Goal: Task Accomplishment & Management: Manage account settings

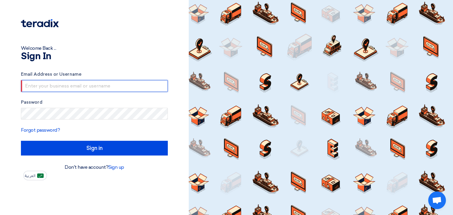
click at [21, 141] on input "Sign in" at bounding box center [94, 148] width 147 height 15
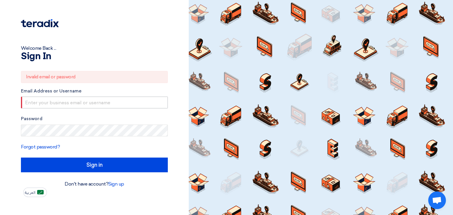
drag, startPoint x: 106, startPoint y: 96, endPoint x: 106, endPoint y: 103, distance: 7.4
click at [106, 103] on div "Email Address or Username" at bounding box center [94, 98] width 147 height 21
click at [106, 103] on input "text" at bounding box center [94, 103] width 147 height 12
type input "[EMAIL_ADDRESS][DOMAIN_NAME]"
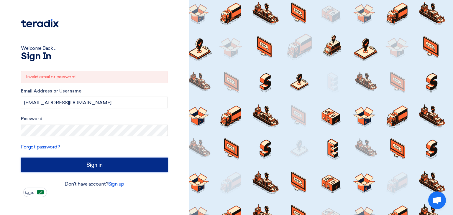
click at [90, 162] on input "Sign in" at bounding box center [94, 165] width 147 height 15
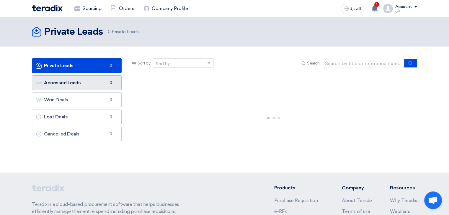
click at [97, 88] on link "Accessed Leads Accessed Leads 0" at bounding box center [77, 83] width 90 height 15
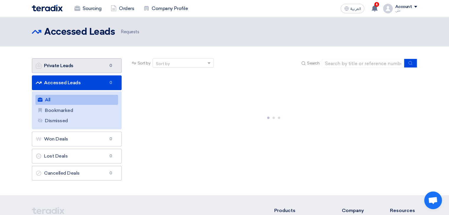
click at [98, 70] on link "Private Leads Private Leads 0" at bounding box center [77, 65] width 90 height 15
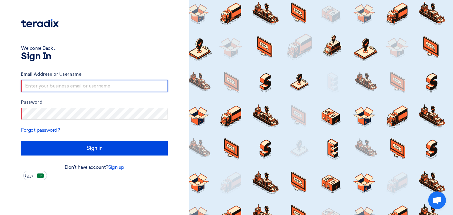
click at [77, 81] on input "text" at bounding box center [94, 86] width 147 height 12
type input "[EMAIL_ADDRESS][DOMAIN_NAME]"
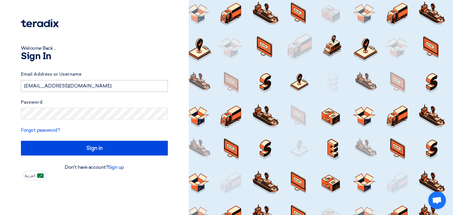
click at [21, 141] on input "Sign in" at bounding box center [94, 148] width 147 height 15
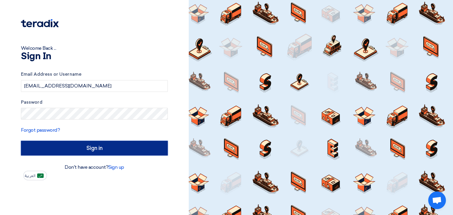
click at [89, 143] on input "Sign in" at bounding box center [94, 148] width 147 height 15
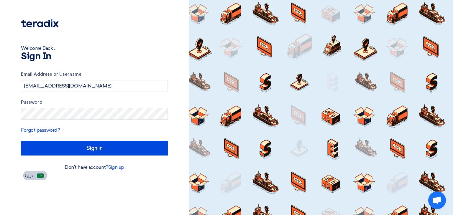
click at [38, 177] on img at bounding box center [40, 176] width 6 height 4
type input "الدخول"
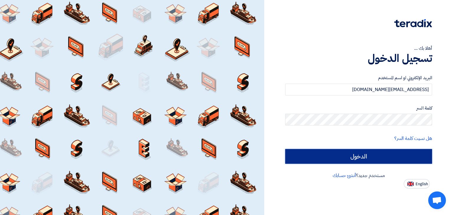
click at [373, 151] on input "الدخول" at bounding box center [358, 156] width 147 height 15
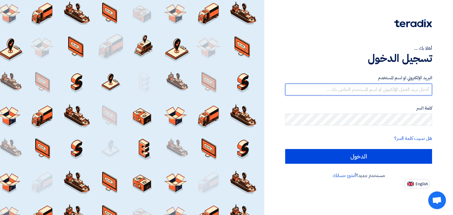
click at [360, 91] on input "text" at bounding box center [358, 90] width 147 height 12
type input "[EMAIL_ADDRESS][DOMAIN_NAME]"
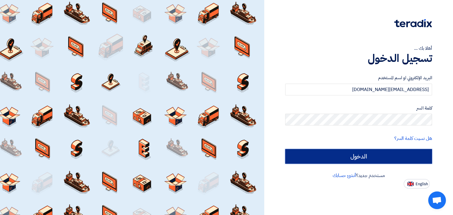
click at [366, 157] on input "الدخول" at bounding box center [358, 156] width 147 height 15
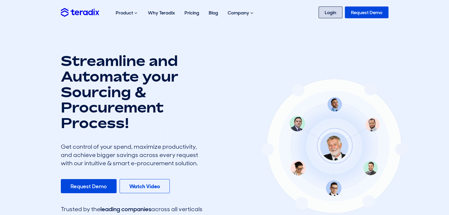
click at [330, 17] on link "Login" at bounding box center [330, 12] width 24 height 12
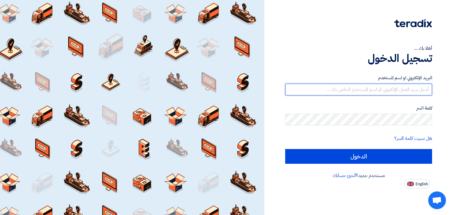
click at [359, 92] on input "text" at bounding box center [358, 90] width 147 height 12
type input "[EMAIL_ADDRESS][DOMAIN_NAME]"
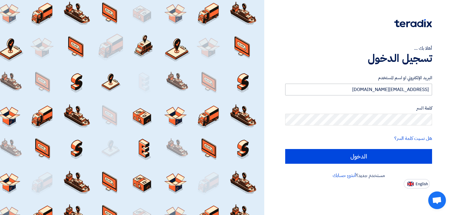
click at [285, 149] on input "الدخول" at bounding box center [358, 156] width 147 height 15
